Goal: Task Accomplishment & Management: Use online tool/utility

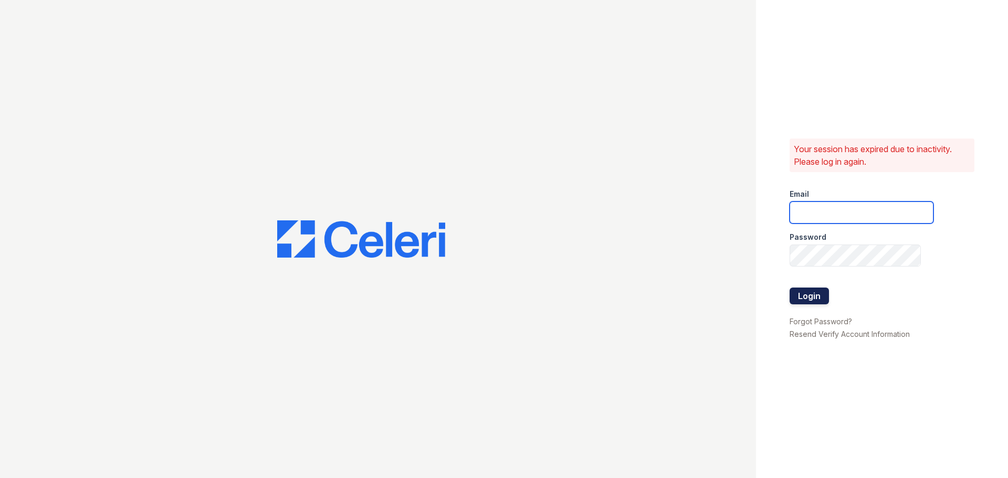
type input "ASzwajkowski@trinity-pm.com"
click at [798, 297] on button "Login" at bounding box center [809, 296] width 39 height 17
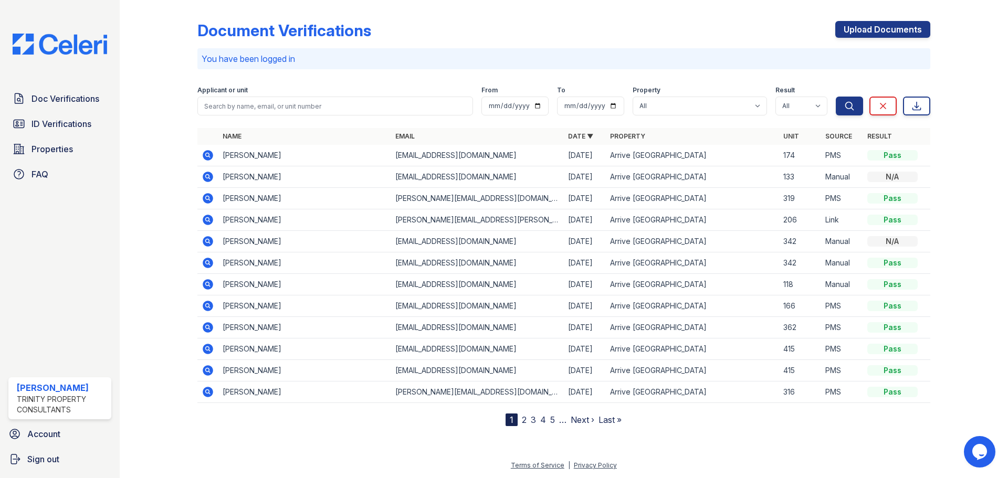
drag, startPoint x: 56, startPoint y: 130, endPoint x: 99, endPoint y: 138, distance: 43.4
click at [56, 130] on span "ID Verifications" at bounding box center [62, 124] width 60 height 13
